Goal: Task Accomplishment & Management: Use online tool/utility

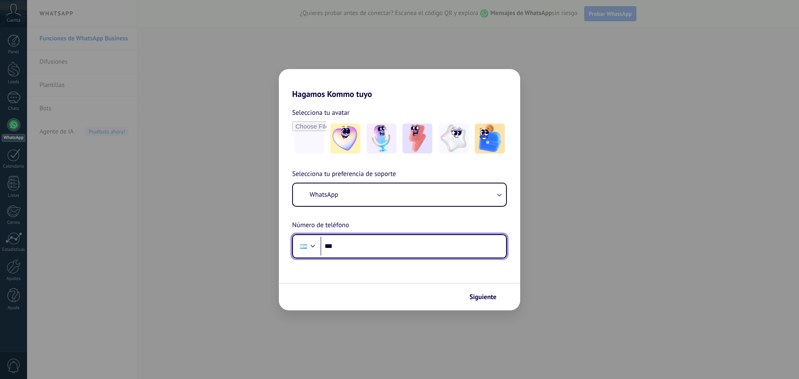
click at [390, 244] on input "***" at bounding box center [414, 246] width 186 height 19
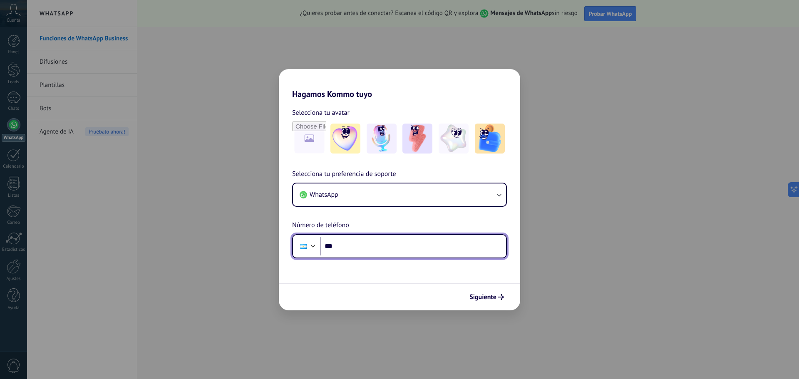
paste input "**********"
type input "**********"
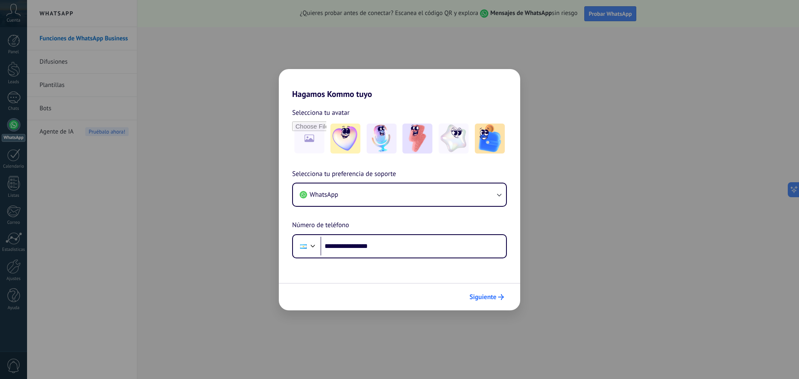
click at [489, 298] on span "Siguiente" at bounding box center [483, 297] width 27 height 6
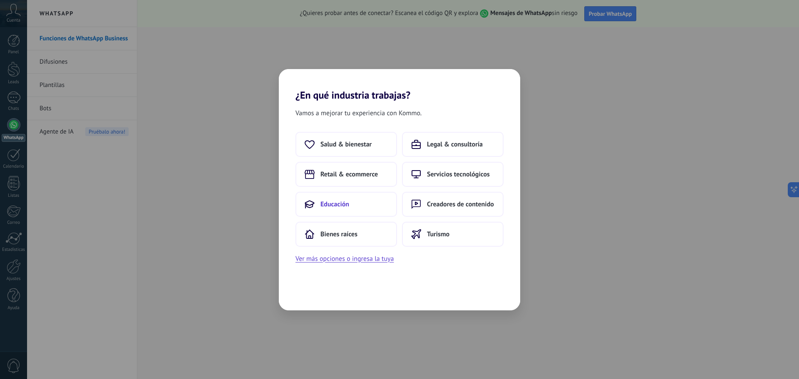
click at [372, 199] on button "Educación" at bounding box center [347, 204] width 102 height 25
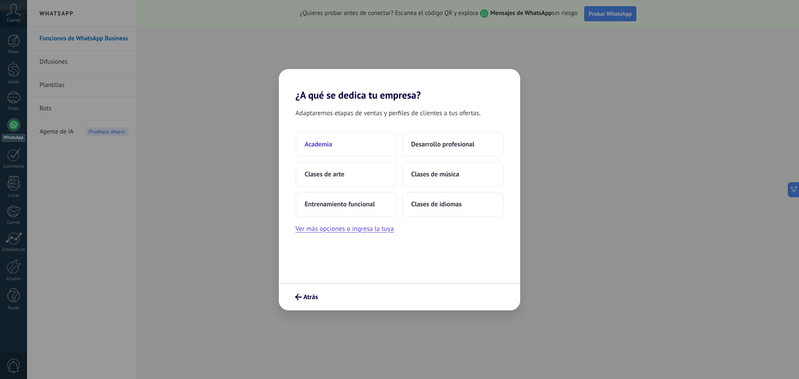
click at [329, 143] on span "Academia" at bounding box center [318, 144] width 27 height 8
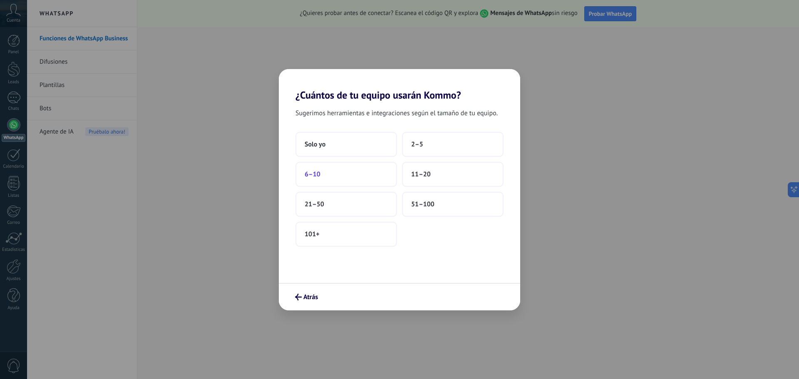
click at [358, 171] on button "6–10" at bounding box center [347, 174] width 102 height 25
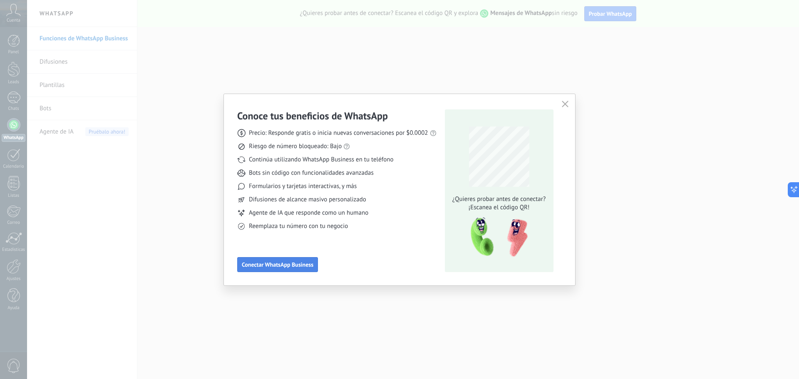
click at [297, 260] on button "Conectar WhatsApp Business" at bounding box center [277, 264] width 81 height 15
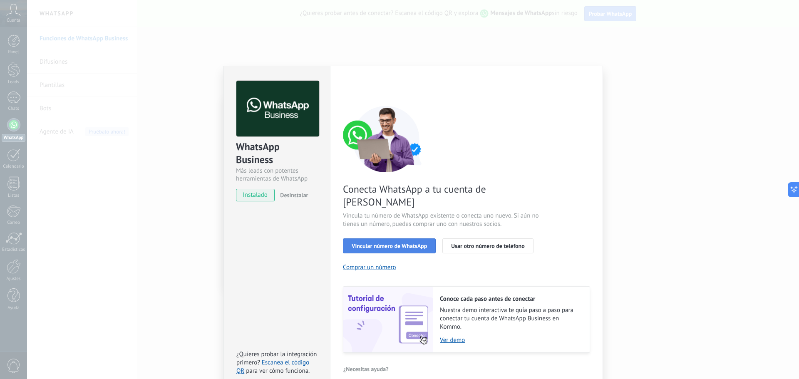
click at [388, 243] on span "Vincular número de WhatsApp" at bounding box center [389, 246] width 75 height 6
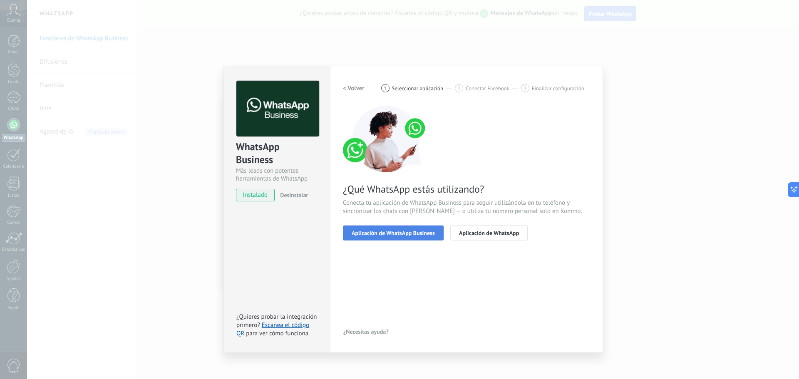
click at [402, 227] on button "Aplicación de WhatsApp Business" at bounding box center [393, 233] width 101 height 15
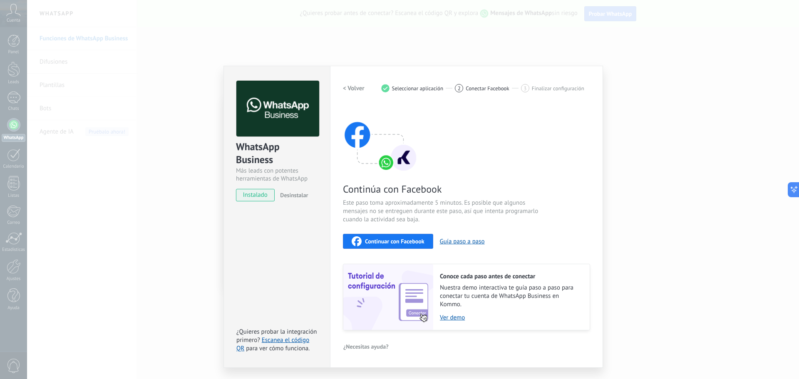
click at [401, 239] on span "Continuar con Facebook" at bounding box center [395, 242] width 60 height 6
click at [294, 340] on link "Escanea el código QR" at bounding box center [272, 344] width 73 height 16
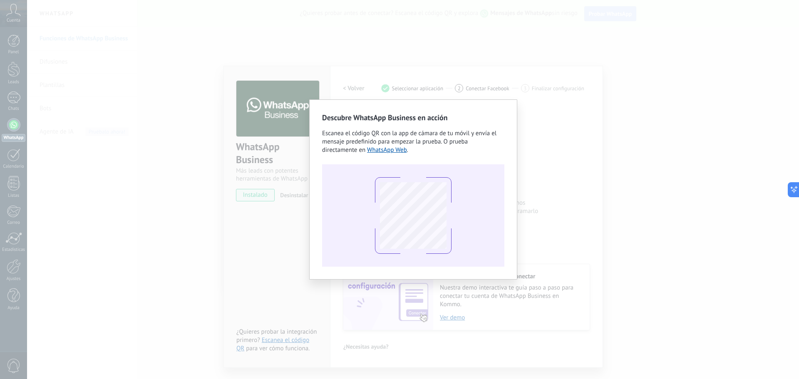
click at [258, 257] on div "Descubre WhatsApp Business en acción Escanea el código QR con la app de cámara …" at bounding box center [413, 189] width 772 height 379
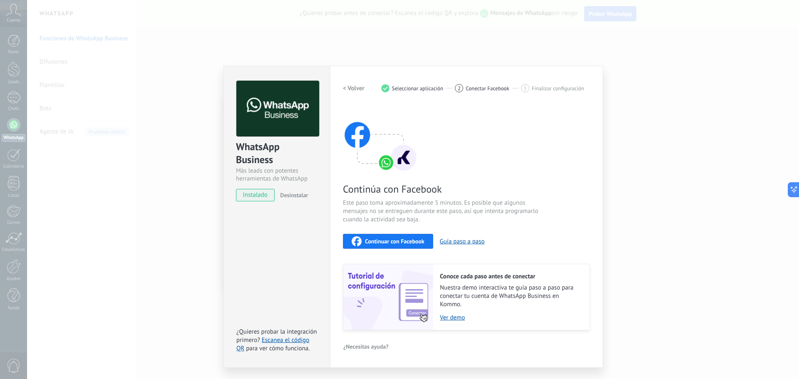
click at [664, 149] on div "WhatsApp Business Más leads con potentes herramientas de WhatsApp instalado Des…" at bounding box center [413, 189] width 772 height 379
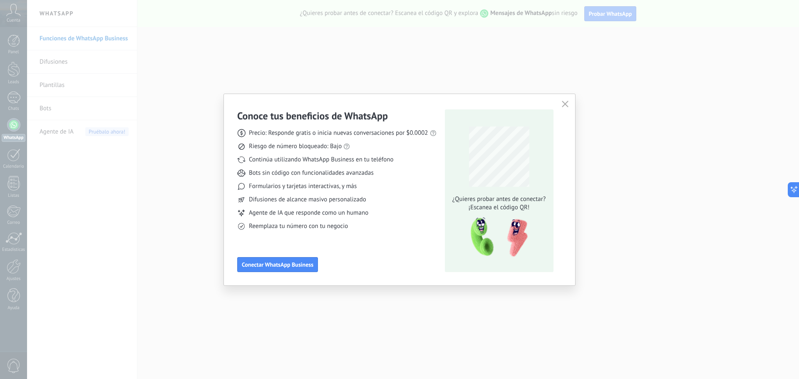
click at [569, 106] on button "button" at bounding box center [565, 105] width 11 height 12
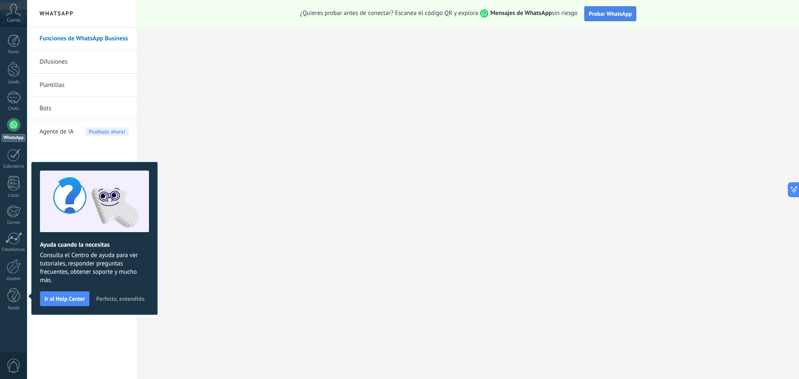
click at [602, 10] on span "Probar WhatsApp" at bounding box center [610, 13] width 43 height 7
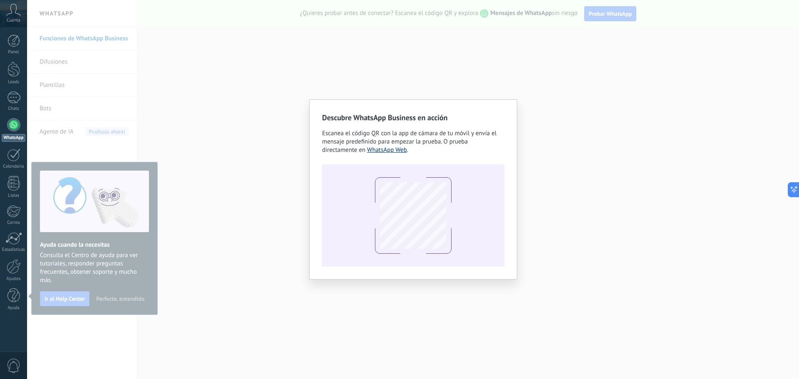
click at [389, 149] on link "WhatsApp Web" at bounding box center [387, 150] width 40 height 8
click at [395, 152] on link "WhatsApp Web" at bounding box center [387, 150] width 40 height 8
click at [565, 157] on div "Descubre WhatsApp Business en acción Escanea el código QR con la app de cámara …" at bounding box center [413, 189] width 772 height 379
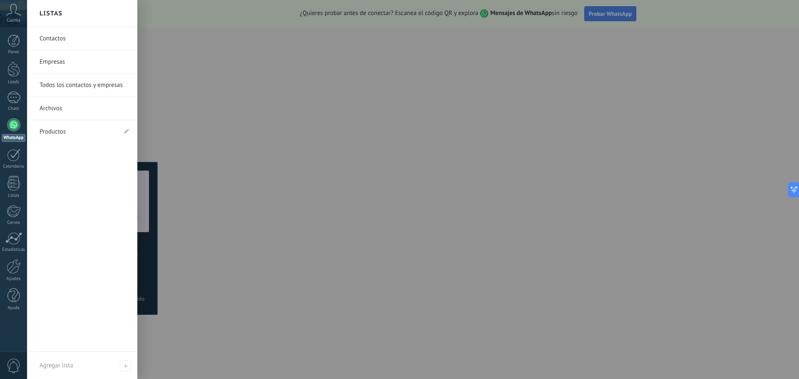
click at [7, 122] on div at bounding box center [13, 124] width 13 height 13
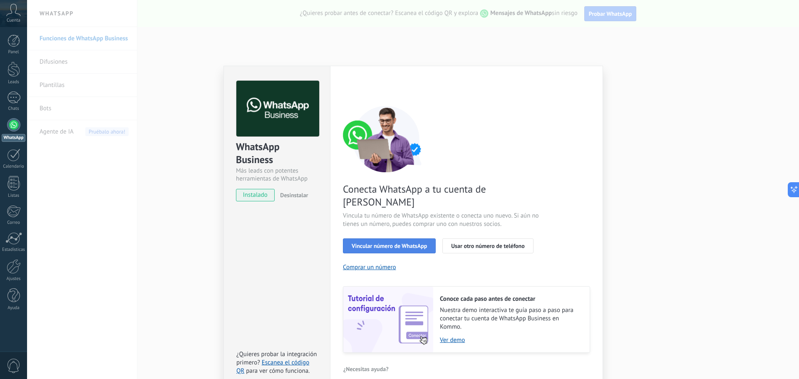
click at [399, 243] on span "Vincular número de WhatsApp" at bounding box center [389, 246] width 75 height 6
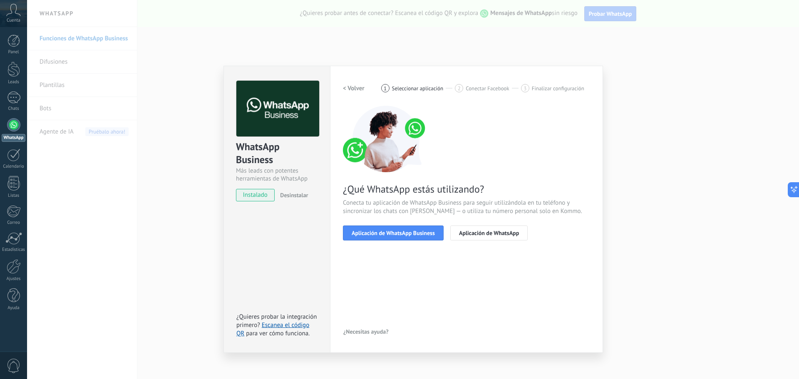
click at [444, 229] on div "Aplicación de WhatsApp Business Aplicación de WhatsApp" at bounding box center [466, 233] width 247 height 15
click at [436, 234] on button "Aplicación de WhatsApp Business" at bounding box center [393, 233] width 101 height 15
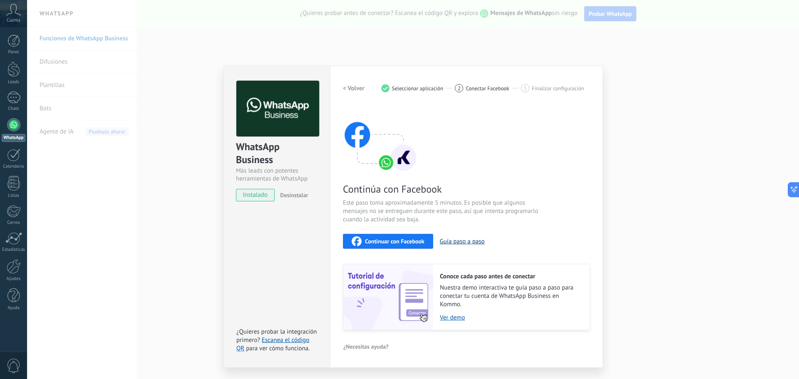
click at [466, 241] on button "Guía paso a paso" at bounding box center [462, 242] width 45 height 8
